Goal: Find specific page/section: Find specific page/section

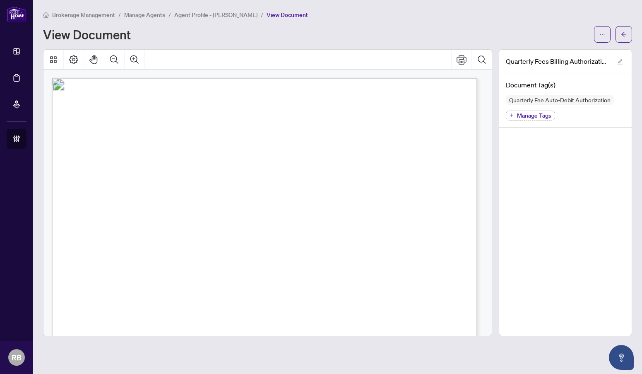
scroll to position [248, 0]
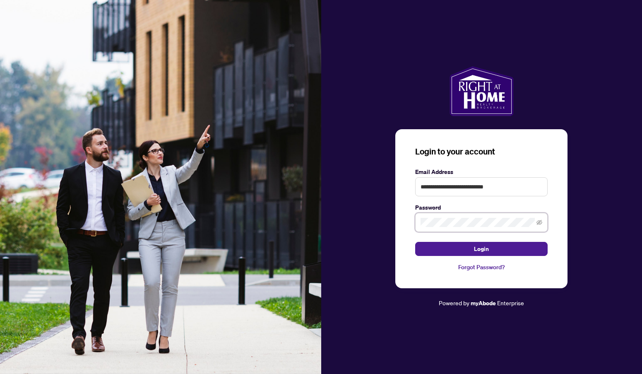
click at [254, 139] on img at bounding box center [160, 187] width 321 height 374
click at [505, 247] on button "Login" at bounding box center [481, 249] width 132 height 14
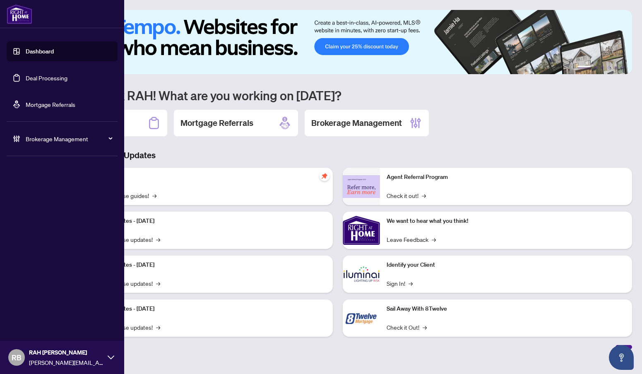
click at [19, 361] on span "RB" at bounding box center [17, 357] width 10 height 12
click at [75, 142] on span "Brokerage Management" at bounding box center [69, 138] width 86 height 9
click at [47, 197] on link "Manage Agents" at bounding box center [37, 198] width 41 height 7
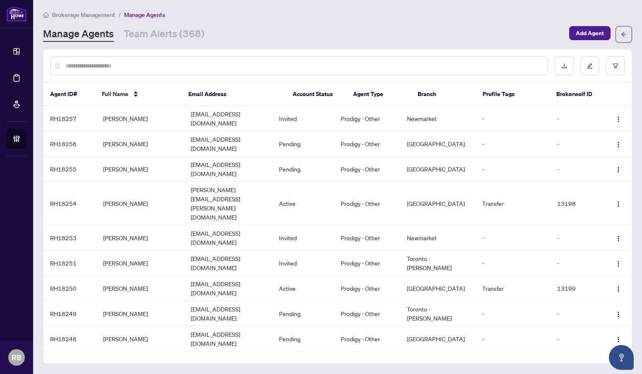
click at [352, 29] on div "Manage Agents Team Alerts (368)" at bounding box center [303, 34] width 521 height 15
